Goal: Find specific page/section: Find specific page/section

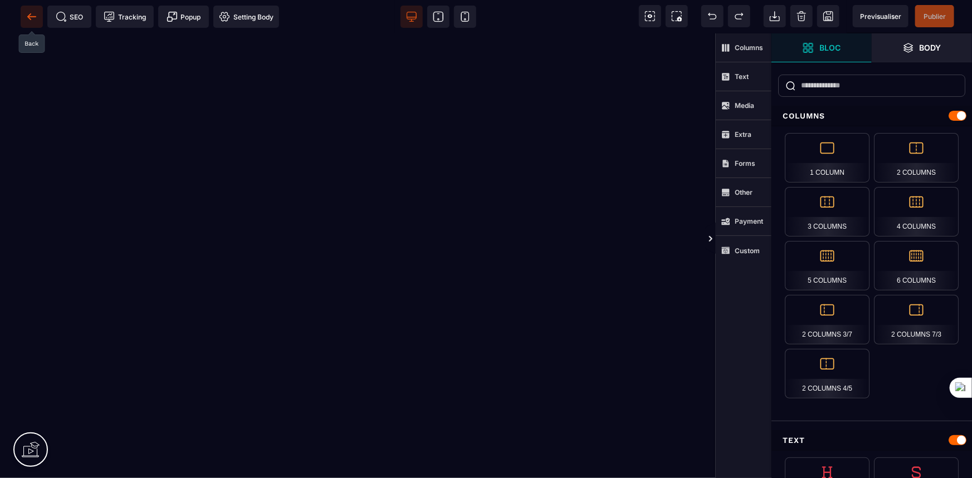
click at [31, 16] on icon at bounding box center [31, 16] width 11 height 11
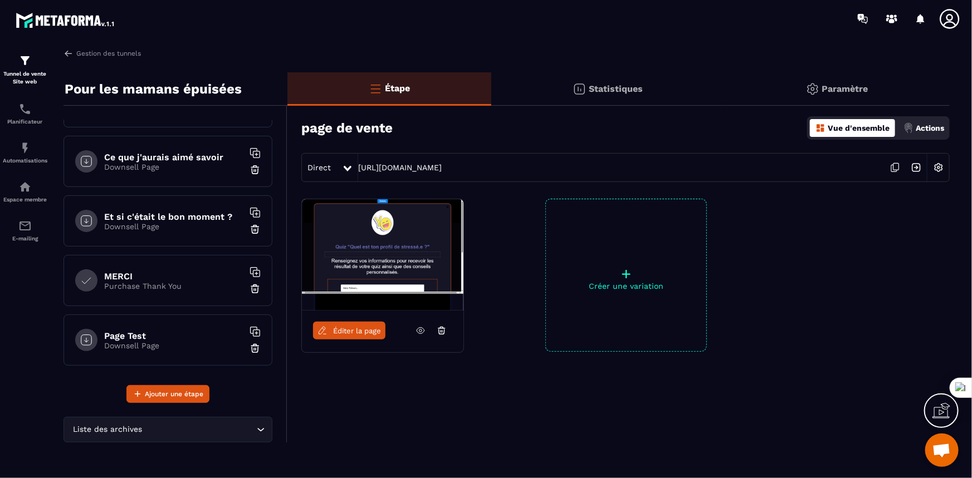
scroll to position [164, 0]
click at [120, 329] on h6 "Page Test" at bounding box center [173, 334] width 139 height 11
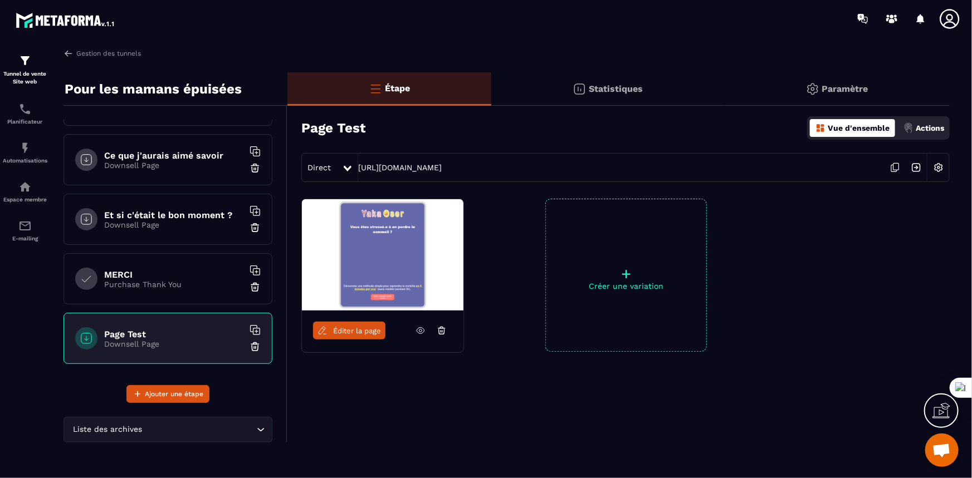
click at [103, 280] on div "MERCI Purchase Thank You" at bounding box center [167, 278] width 209 height 51
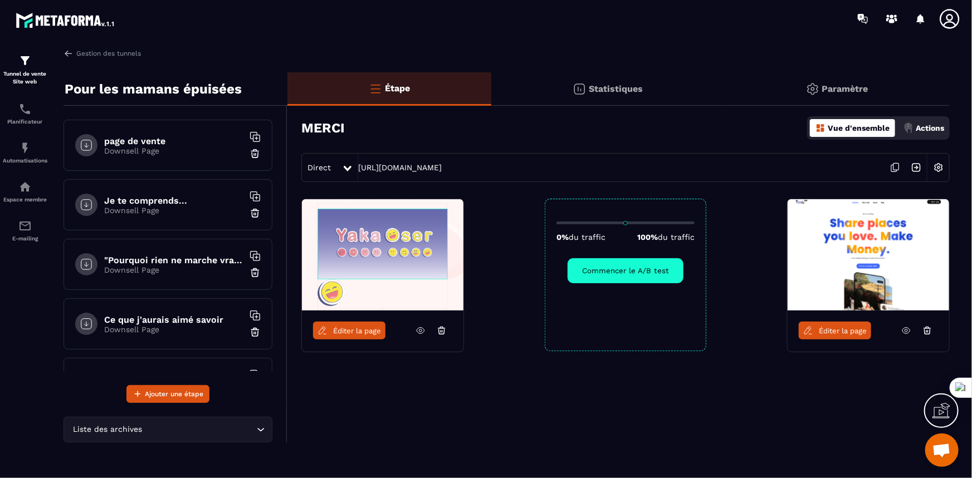
click at [159, 196] on h6 "Je te comprends..." at bounding box center [173, 201] width 139 height 11
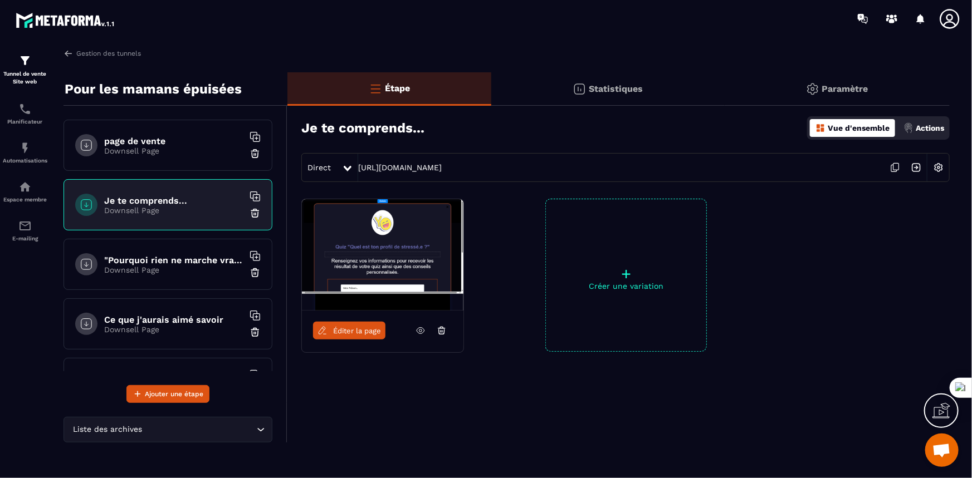
click at [140, 143] on h6 "page de vente" at bounding box center [173, 141] width 139 height 11
